Goal: Information Seeking & Learning: Learn about a topic

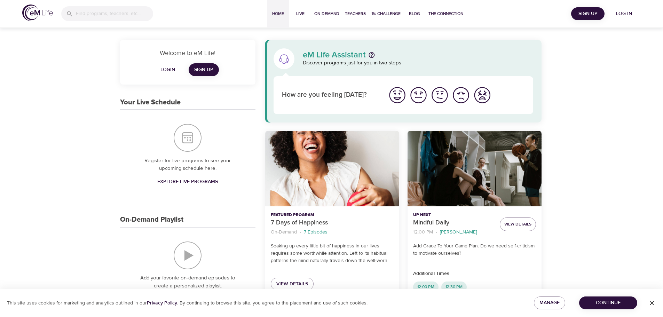
click at [181, 183] on span "Explore Live Programs" at bounding box center [187, 182] width 61 height 9
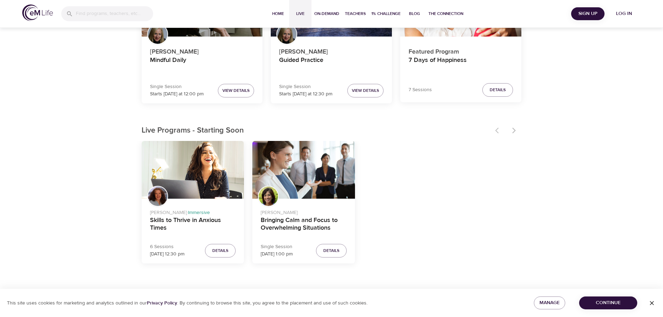
scroll to position [139, 0]
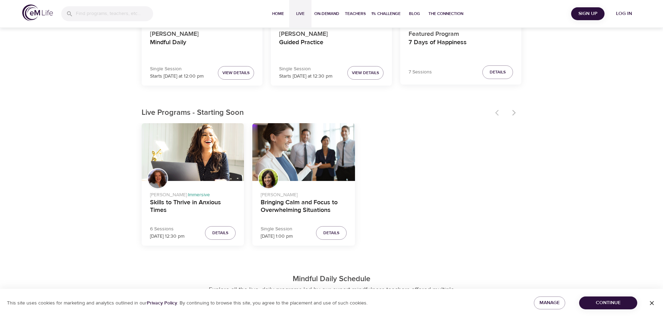
click at [93, 169] on div "Live Programs - Starting Soon [PERSON_NAME] · Immersive Skills to Thrive in Anx…" at bounding box center [331, 178] width 663 height 146
click at [288, 203] on h4 "Bringing Calm and Focus to Overwhelming Situations" at bounding box center [304, 207] width 86 height 17
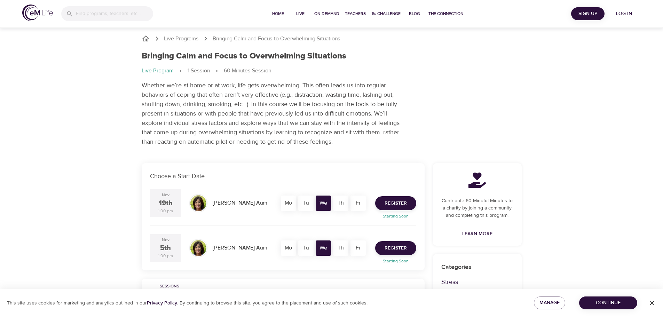
click at [159, 92] on p "Whether we’re at home or at work, life gets overwhelming. This often leads us i…" at bounding box center [272, 114] width 261 height 66
drag, startPoint x: 149, startPoint y: 103, endPoint x: 149, endPoint y: 99, distance: 4.5
click at [149, 103] on p "Whether we’re at home or at work, life gets overwhelming. This often leads us i…" at bounding box center [272, 114] width 261 height 66
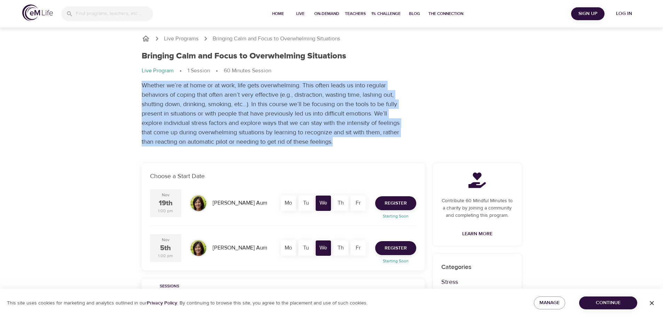
drag, startPoint x: 142, startPoint y: 83, endPoint x: 334, endPoint y: 140, distance: 200.4
click at [334, 140] on p "Whether we’re at home or at work, life gets overwhelming. This often leads us i…" at bounding box center [272, 114] width 261 height 66
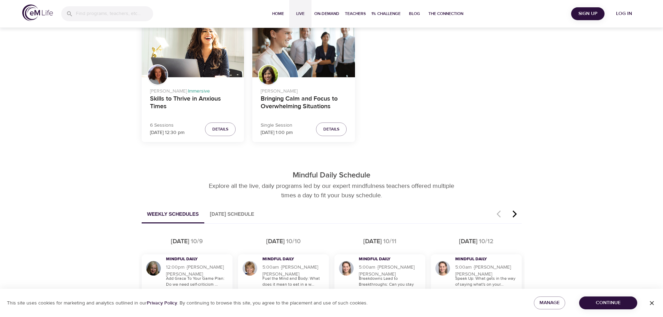
scroll to position [245, 0]
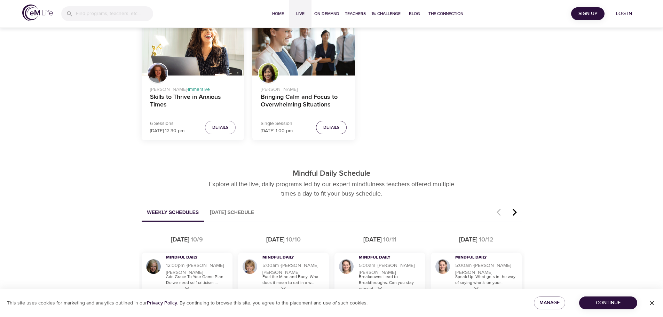
click at [321, 130] on button "Details" at bounding box center [331, 128] width 31 height 14
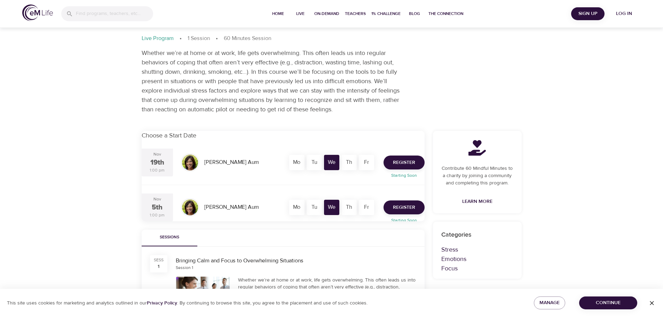
scroll to position [179, 0]
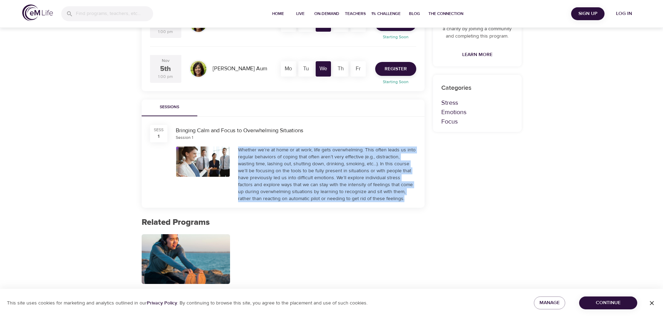
drag, startPoint x: 239, startPoint y: 149, endPoint x: 381, endPoint y: 197, distance: 149.3
click at [381, 197] on div "Whether we’re at home or at work, life gets overwhelming. This often leads us i…" at bounding box center [327, 175] width 178 height 56
copy div "Whether we’re at home or at work, life gets overwhelming. This often leads us i…"
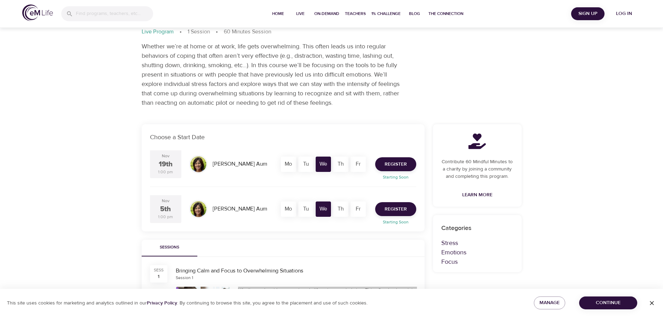
scroll to position [0, 0]
